Goal: Complete application form

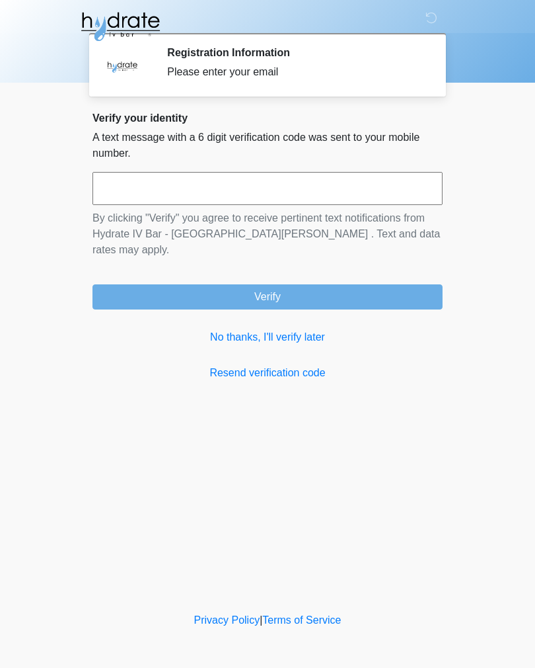
click at [262, 193] on input "text" at bounding box center [268, 188] width 350 height 33
type input "******"
click at [353, 284] on button "Verify" at bounding box center [268, 296] width 350 height 25
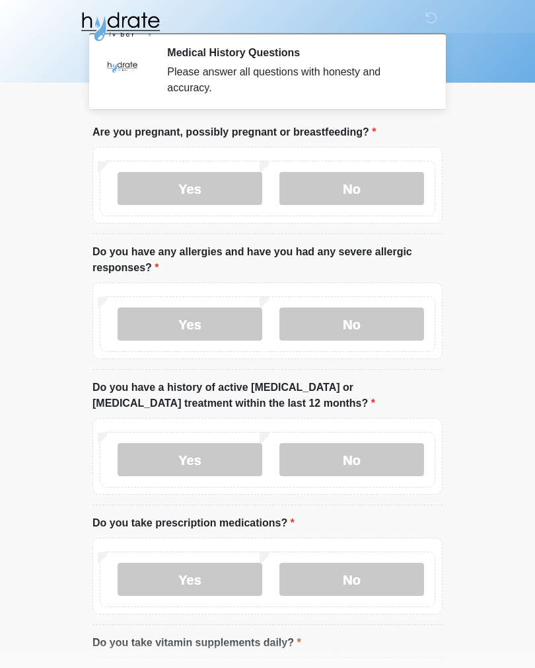
click at [205, 192] on label "Yes" at bounding box center [190, 188] width 145 height 33
click at [241, 321] on label "Yes" at bounding box center [190, 323] width 145 height 33
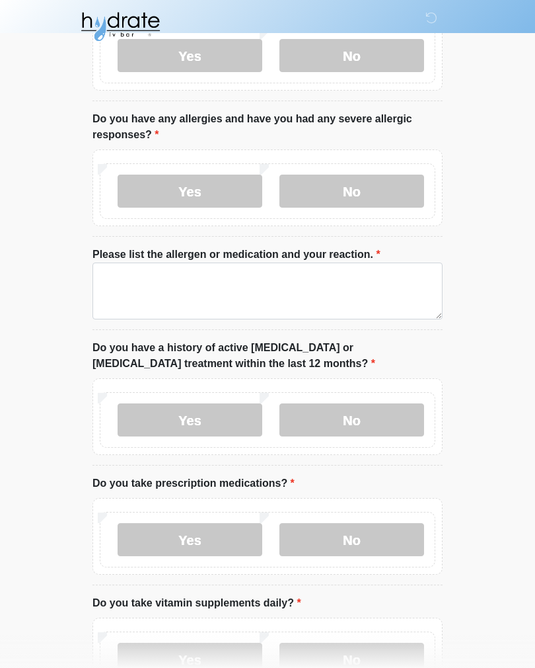
scroll to position [141, 0]
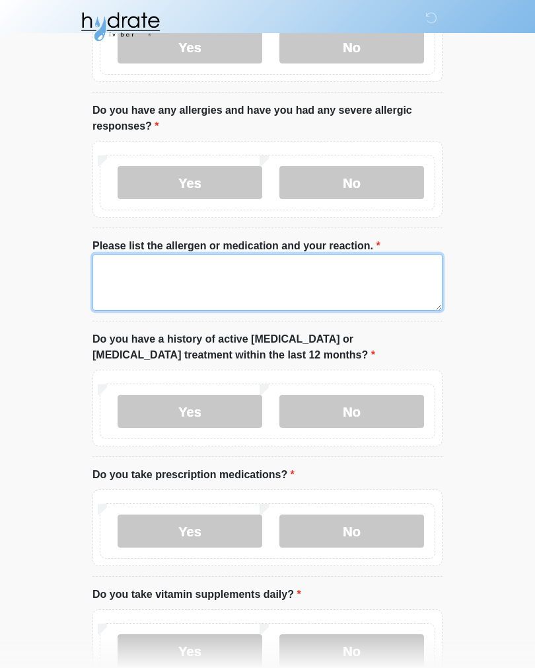
click at [360, 282] on textarea "Please list the allergen or medication and your reaction." at bounding box center [268, 282] width 350 height 57
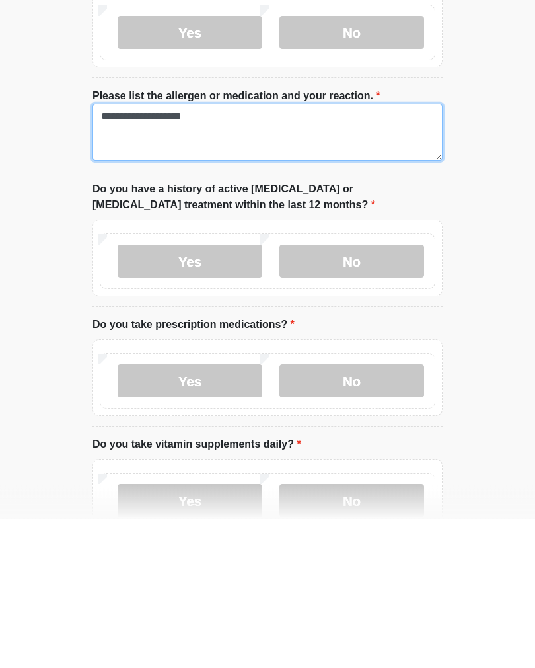
type textarea "**********"
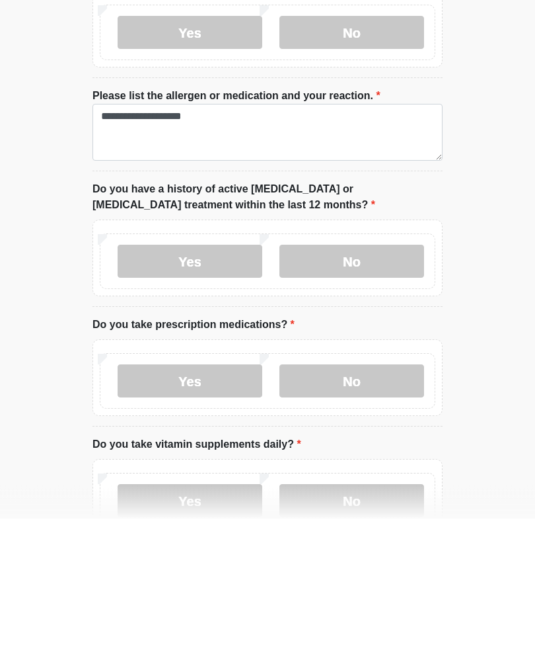
click at [385, 395] on label "No" at bounding box center [352, 411] width 145 height 33
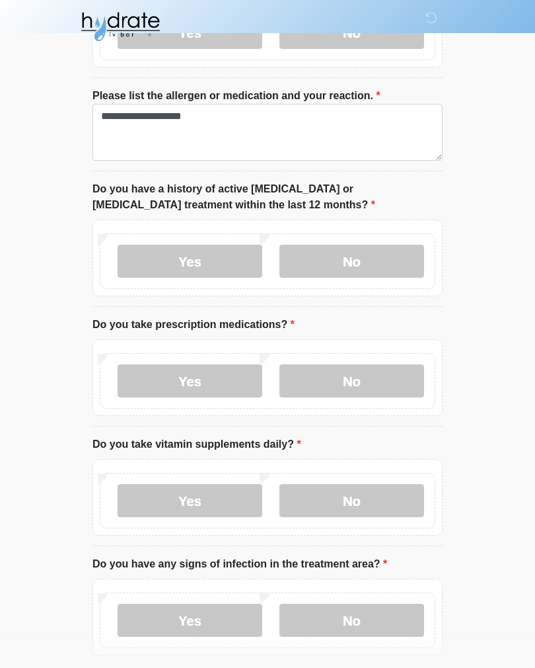
click at [219, 381] on label "Yes" at bounding box center [190, 380] width 145 height 33
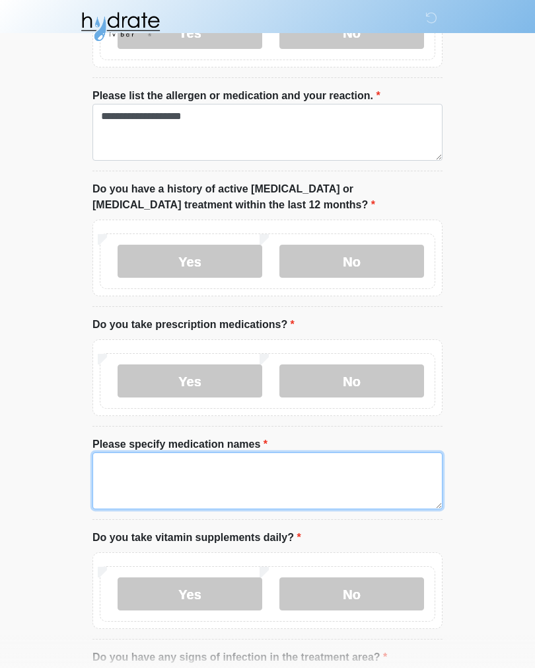
click at [261, 465] on textarea "Please specify medication names" at bounding box center [268, 480] width 350 height 57
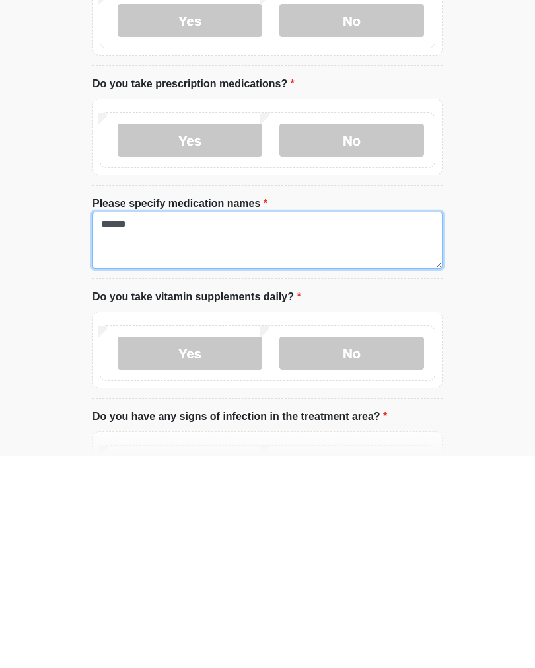
type textarea "******"
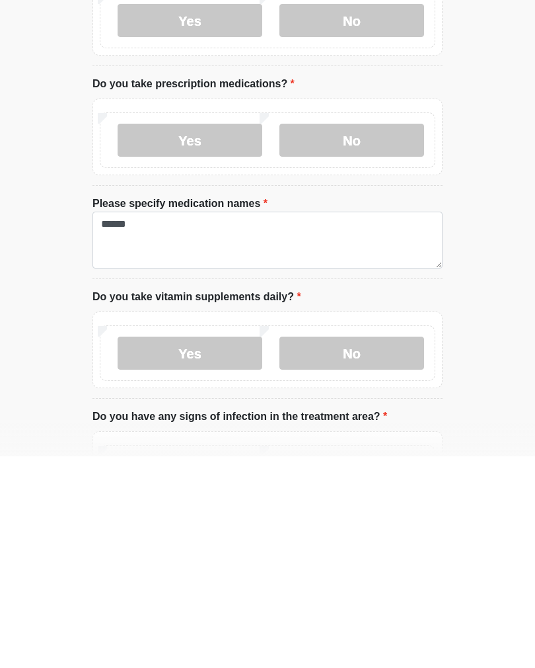
click at [222, 548] on label "Yes" at bounding box center [190, 564] width 145 height 33
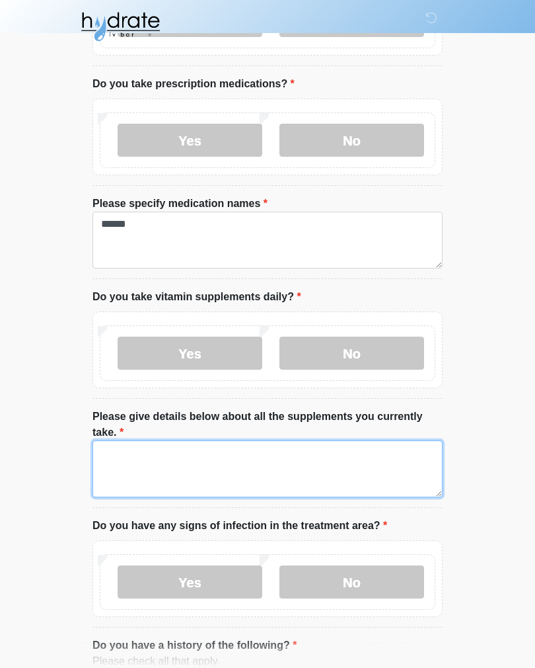
click at [264, 444] on textarea "Please give details below about all the supplements you currently take." at bounding box center [268, 468] width 350 height 57
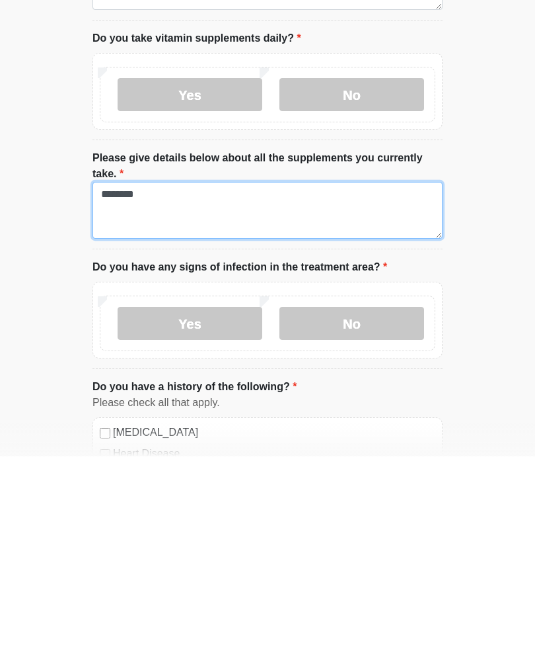
type textarea "********"
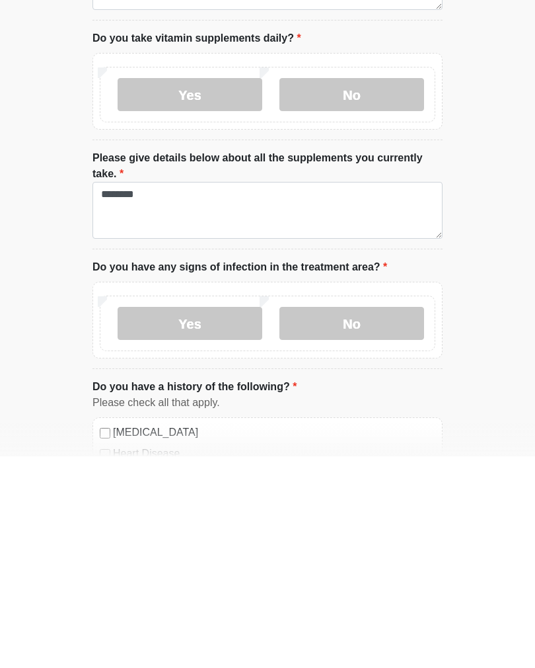
click at [368, 518] on label "No" at bounding box center [352, 534] width 145 height 33
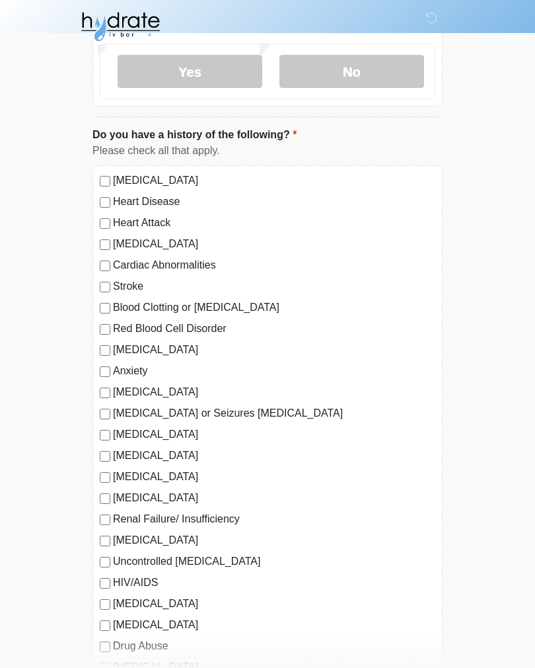
scroll to position [1043, 0]
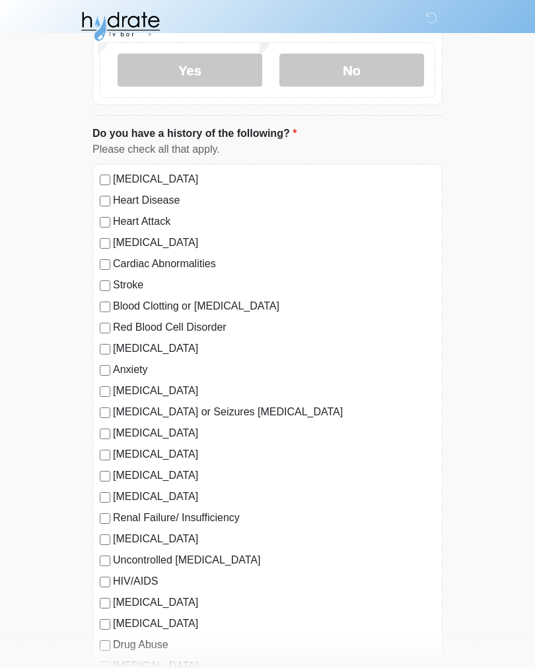
click at [147, 351] on label "Depression" at bounding box center [274, 349] width 323 height 16
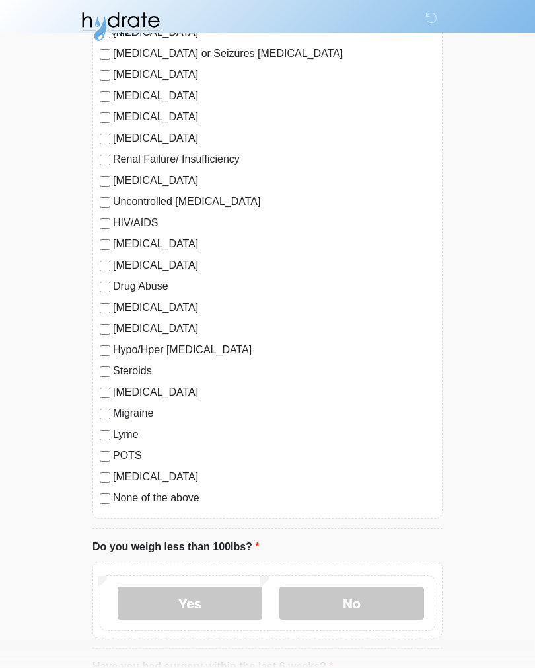
scroll to position [1415, 0]
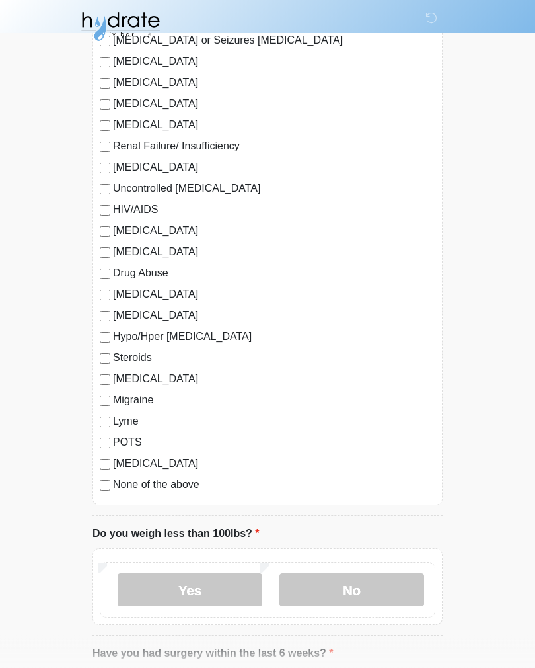
click at [351, 588] on label "No" at bounding box center [352, 590] width 145 height 33
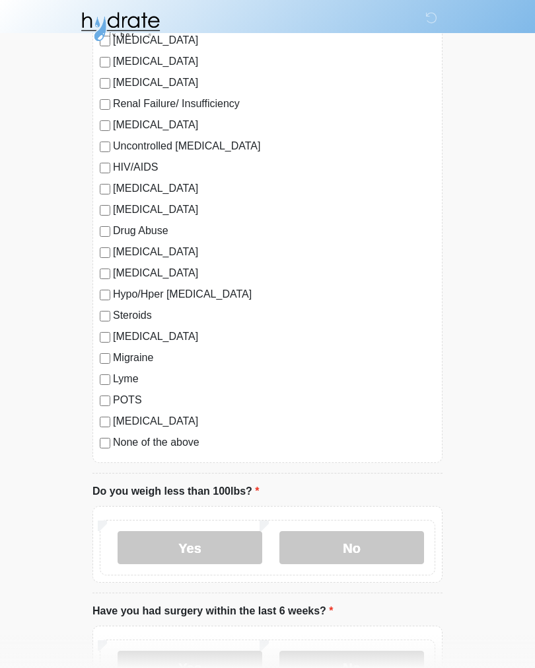
scroll to position [1585, 0]
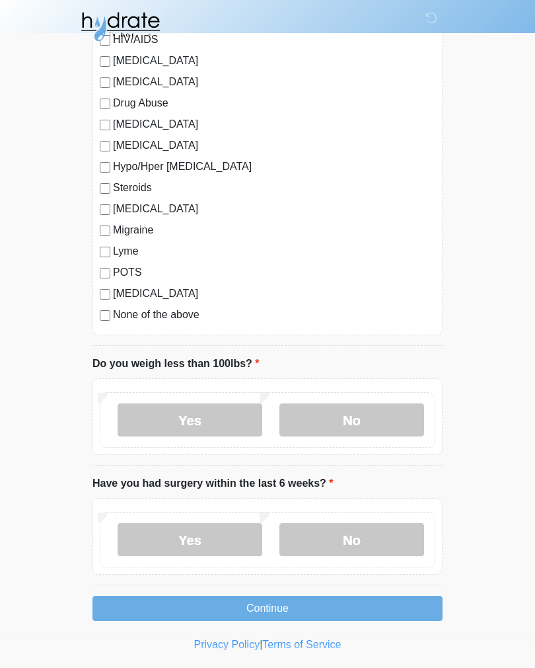
click at [362, 539] on label "No" at bounding box center [352, 539] width 145 height 33
click at [370, 607] on button "Continue" at bounding box center [268, 608] width 350 height 25
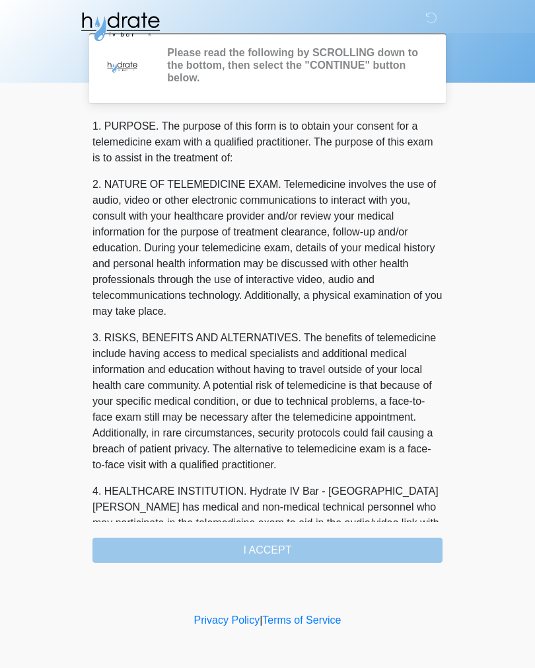
scroll to position [0, 0]
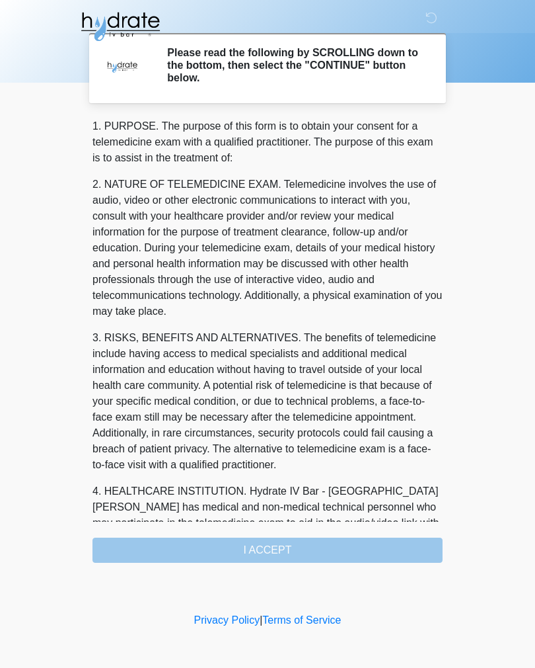
click at [354, 550] on div "1. PURPOSE. The purpose of this form is to obtain your consent for a telemedici…" at bounding box center [268, 340] width 350 height 444
click at [325, 549] on div "1. PURPOSE. The purpose of this form is to obtain your consent for a telemedici…" at bounding box center [268, 340] width 350 height 444
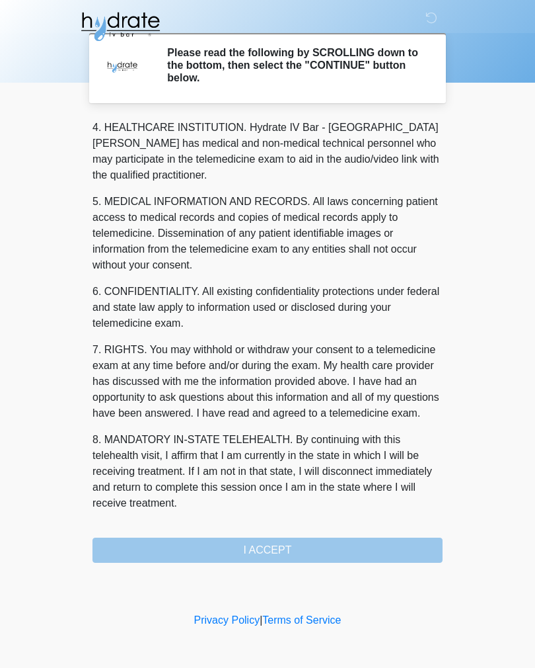
click at [322, 551] on button "I ACCEPT" at bounding box center [268, 549] width 350 height 25
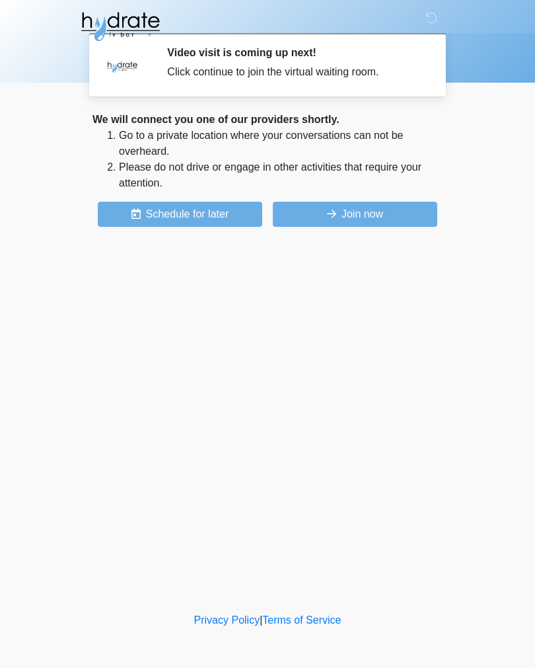
click at [410, 209] on button "Join now" at bounding box center [355, 214] width 165 height 25
